Goal: Information Seeking & Learning: Learn about a topic

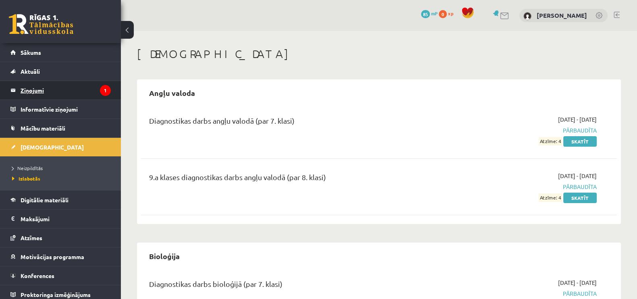
click at [66, 92] on legend "Ziņojumi 1" at bounding box center [66, 90] width 90 height 19
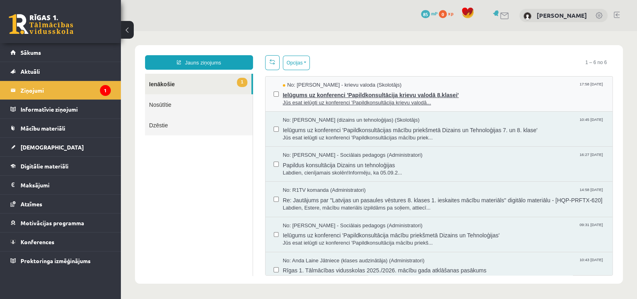
click at [327, 99] on span "Jūs esat ielūgti uz konferenci 'Papildkonsultācija krievu valodā..." at bounding box center [443, 103] width 321 height 8
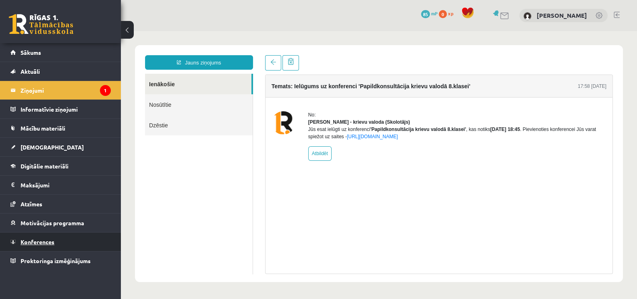
click at [41, 238] on span "Konferences" at bounding box center [38, 241] width 34 height 7
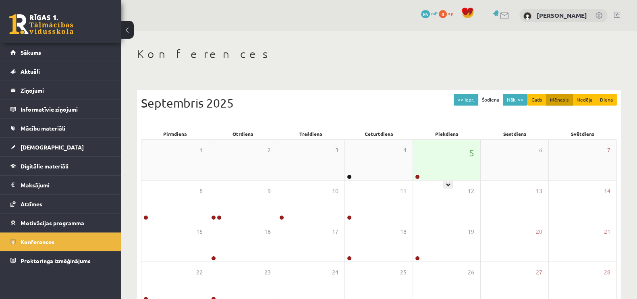
click at [440, 159] on div "5" at bounding box center [446, 160] width 67 height 40
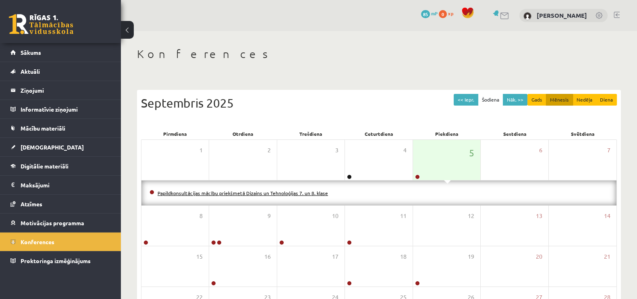
click at [279, 190] on link "Papildkonsultācijas mācību priekšmetā Dizains un Tehnoloģijas 7. un 8. klase" at bounding box center [242, 193] width 170 height 6
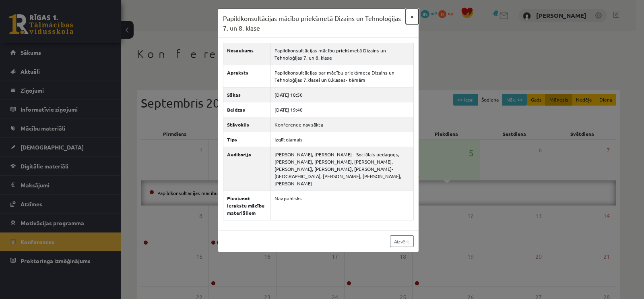
click at [412, 17] on button "×" at bounding box center [412, 16] width 13 height 15
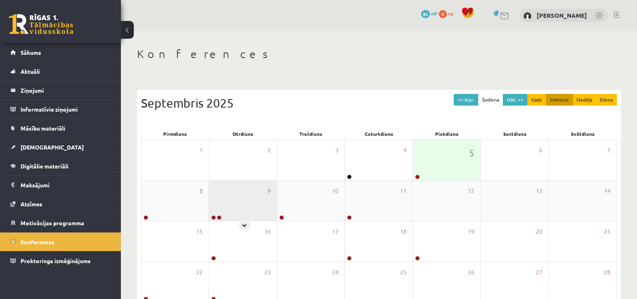
click at [222, 207] on div "9" at bounding box center [242, 200] width 67 height 40
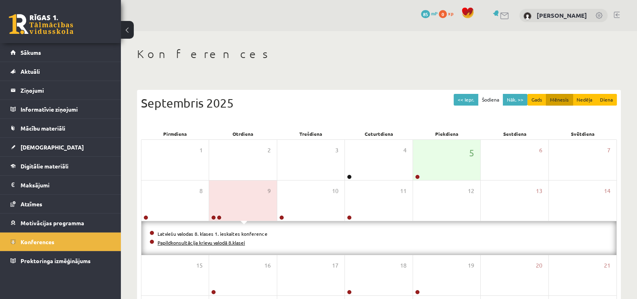
click at [230, 240] on link "Papildkonsultācija krievu valodā 8.klasei" at bounding box center [200, 242] width 87 height 6
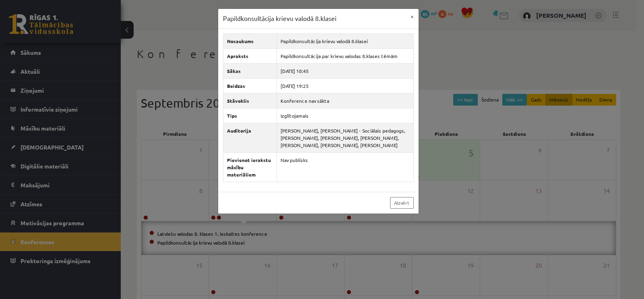
click at [259, 224] on div "Papildkonsultācija krievu valodā 8.klasei × Nosaukums Papildkonsultācija krievu…" at bounding box center [322, 149] width 644 height 299
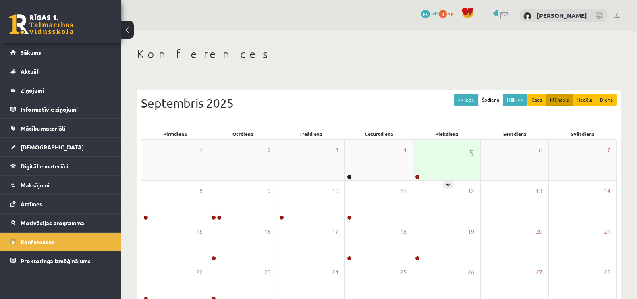
click at [441, 160] on div "5" at bounding box center [446, 160] width 67 height 40
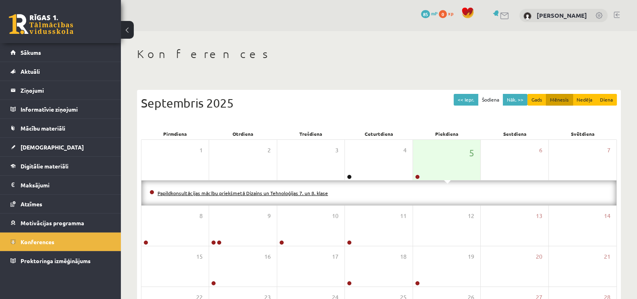
click at [314, 192] on link "Papildkonsultācijas mācību priekšmetā Dizains un Tehnoloģijas 7. un 8. klase" at bounding box center [242, 193] width 170 height 6
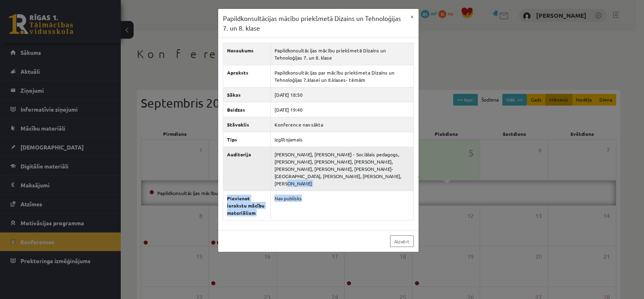
drag, startPoint x: 314, startPoint y: 192, endPoint x: 314, endPoint y: 178, distance: 14.5
click at [314, 178] on tbody "Nosaukums Papildkonsultācijas mācību priekšmetā Dizains un Tehnoloģijas 7. un 8…" at bounding box center [318, 131] width 190 height 177
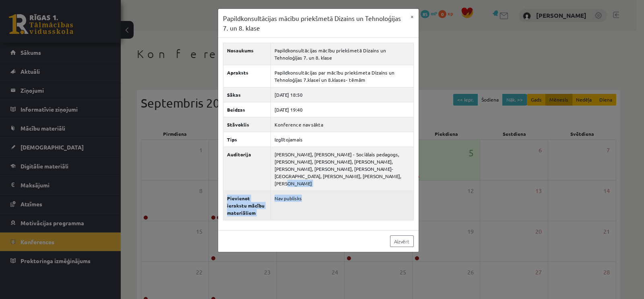
click at [318, 191] on td "Nav publisks" at bounding box center [342, 205] width 143 height 29
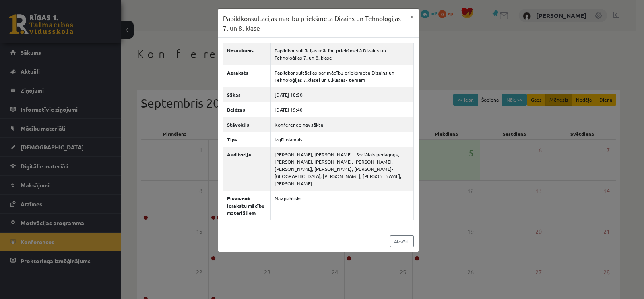
click at [475, 187] on div "Papildkonsultācijas mācību priekšmetā Dizains un Tehnoloģijas 7. un 8. klase × …" at bounding box center [322, 149] width 644 height 299
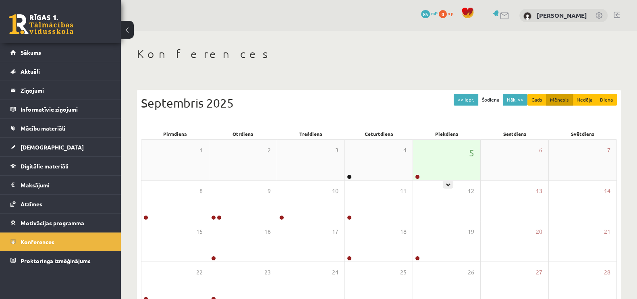
click at [448, 167] on div "5" at bounding box center [446, 160] width 67 height 40
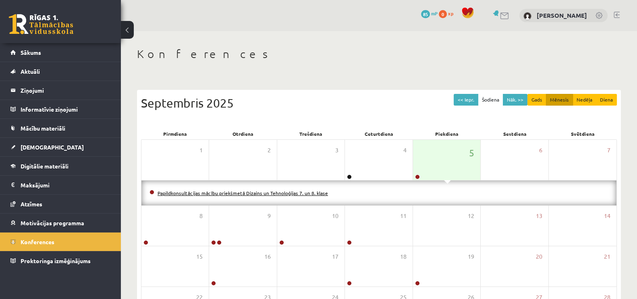
click at [307, 193] on link "Papildkonsultācijas mācību priekšmetā Dizains un Tehnoloģijas 7. un 8. klase" at bounding box center [242, 193] width 170 height 6
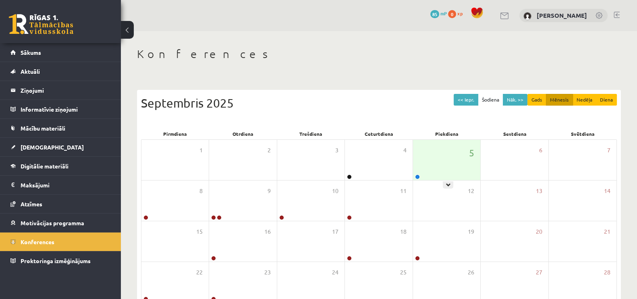
click at [421, 172] on div "5" at bounding box center [446, 160] width 67 height 40
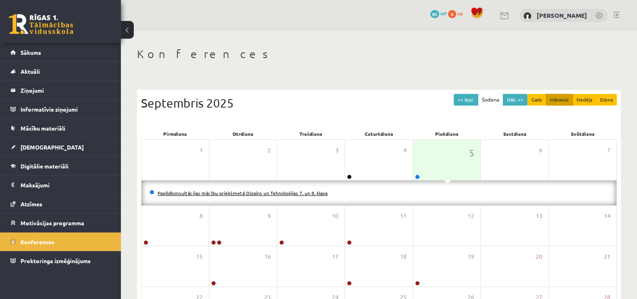
click at [303, 193] on link "Papildkonsultācijas mācību priekšmetā Dizains un Tehnoloģijas 7. un 8. klase" at bounding box center [242, 193] width 170 height 6
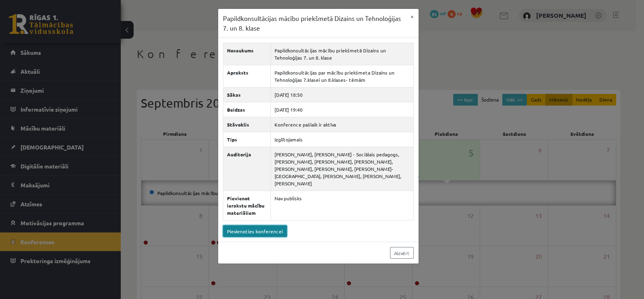
click at [252, 225] on link "Pievienoties konferencei" at bounding box center [255, 231] width 64 height 12
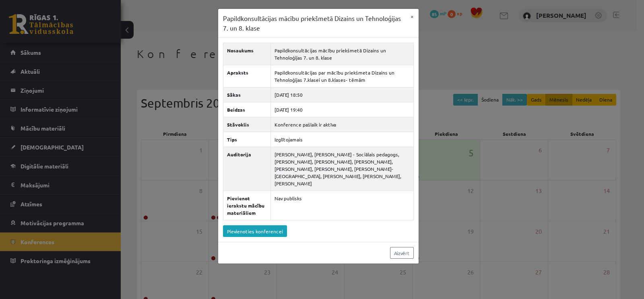
click at [201, 88] on div "Papildkonsultācijas mācību priekšmetā Dizains un Tehnoloģijas 7. un 8. klase × …" at bounding box center [322, 149] width 644 height 299
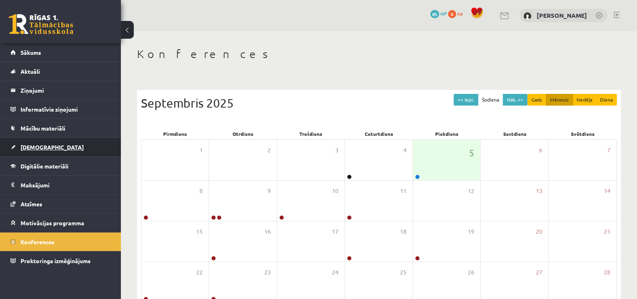
click at [28, 148] on span "[DEMOGRAPHIC_DATA]" at bounding box center [52, 146] width 63 height 7
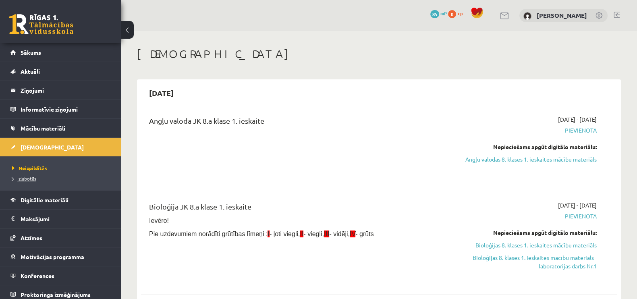
click at [35, 177] on span "Izlabotās" at bounding box center [24, 178] width 24 height 6
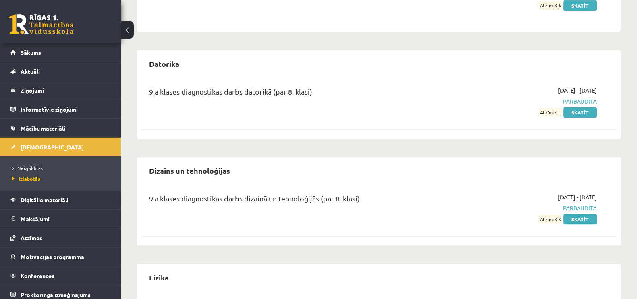
scroll to position [356, 0]
click at [578, 217] on link "Skatīt" at bounding box center [579, 218] width 33 height 10
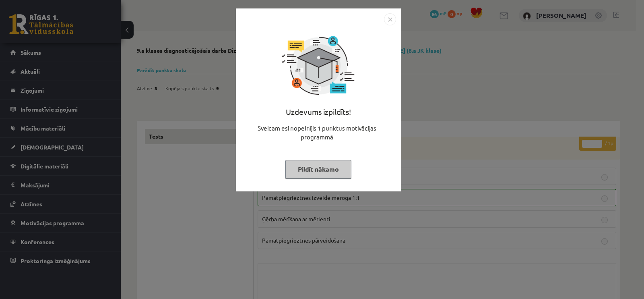
click at [308, 165] on button "Pildīt nākamo" at bounding box center [319, 169] width 66 height 19
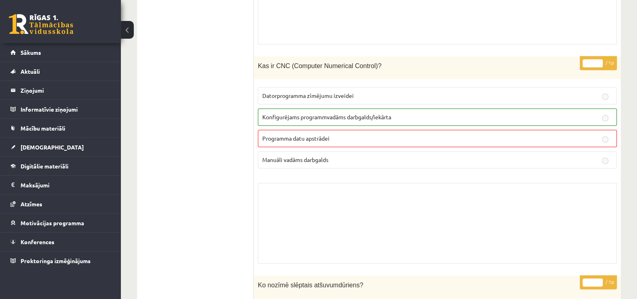
scroll to position [732, 0]
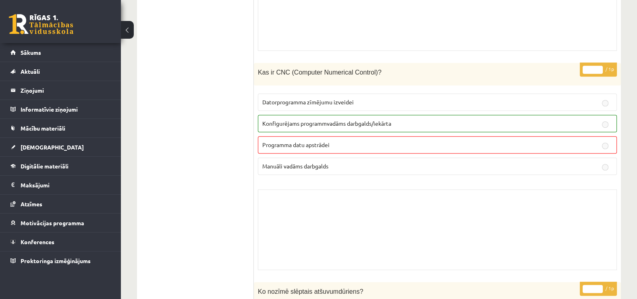
click at [362, 70] on span "Kas ir CNC (Computer Numerical Control)?" at bounding box center [320, 72] width 124 height 7
copy div "Kas ir CNC (Computer Numerical Control)?"
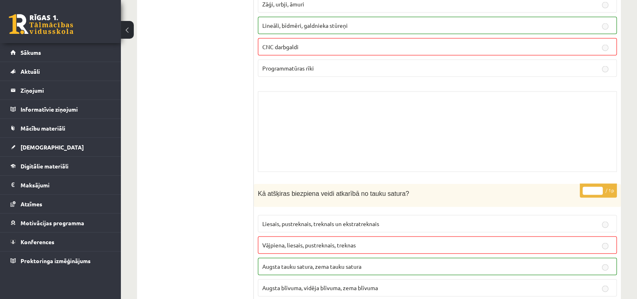
scroll to position [2150, 0]
